Goal: Entertainment & Leisure: Browse casually

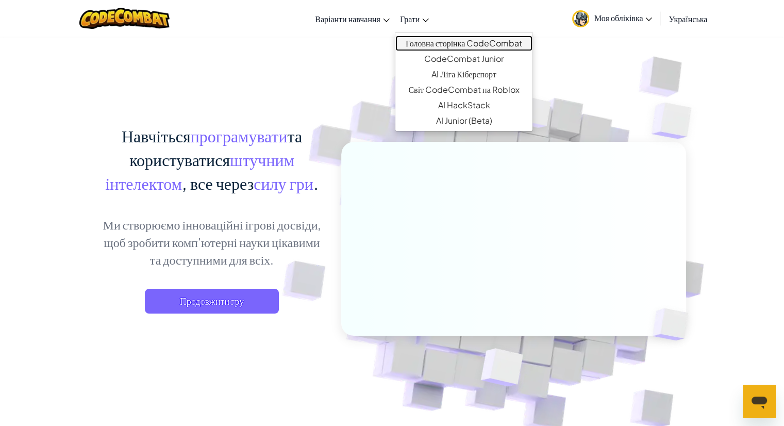
click at [441, 46] on link "Головна сторінка CodeCombat" at bounding box center [463, 43] width 137 height 15
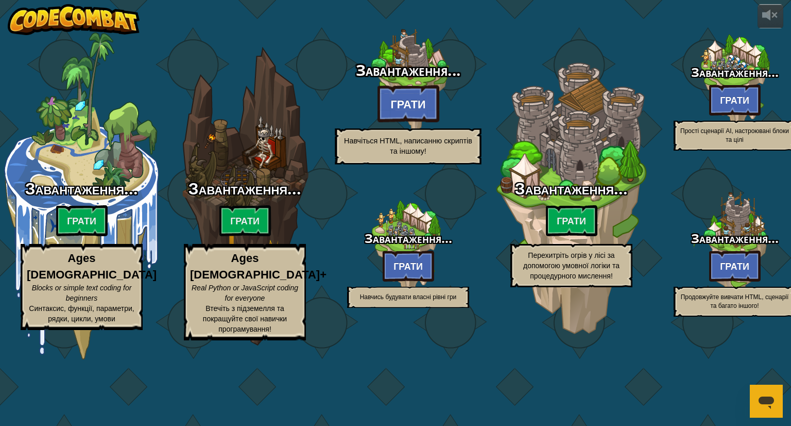
select select "uk"
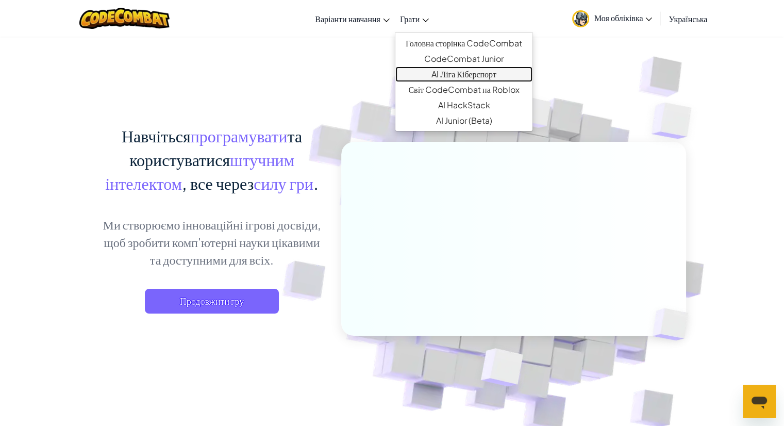
click at [443, 70] on link "AI Ліга Кіберспорт" at bounding box center [463, 73] width 137 height 15
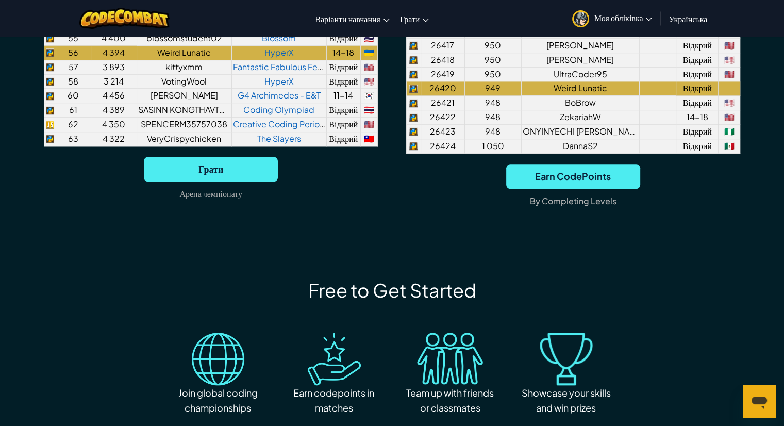
scroll to position [1030, 0]
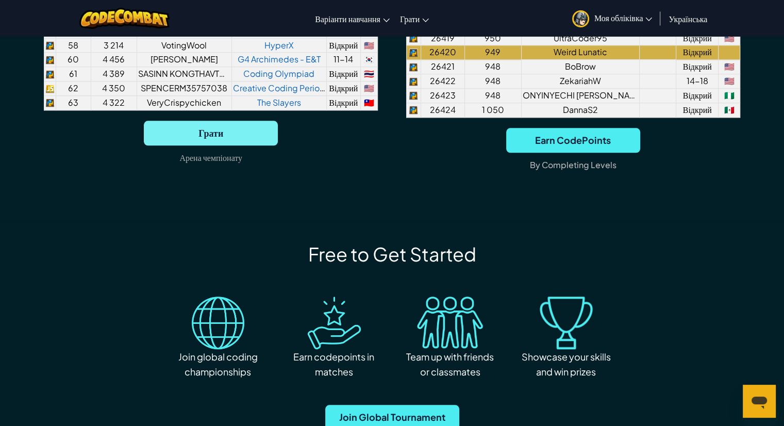
click at [239, 132] on span "Грати" at bounding box center [211, 133] width 134 height 25
